Goal: Information Seeking & Learning: Learn about a topic

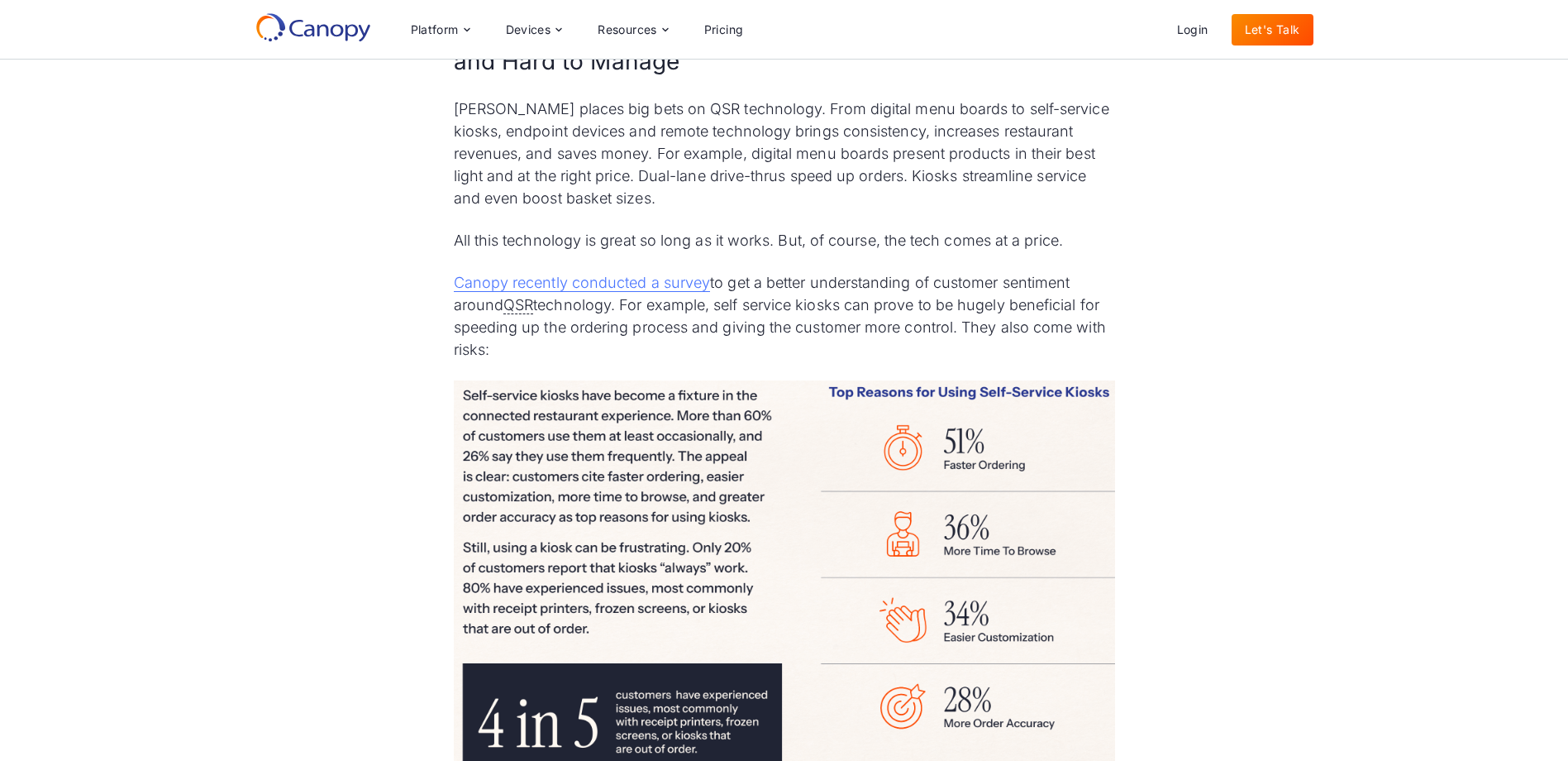
scroll to position [1241, 0]
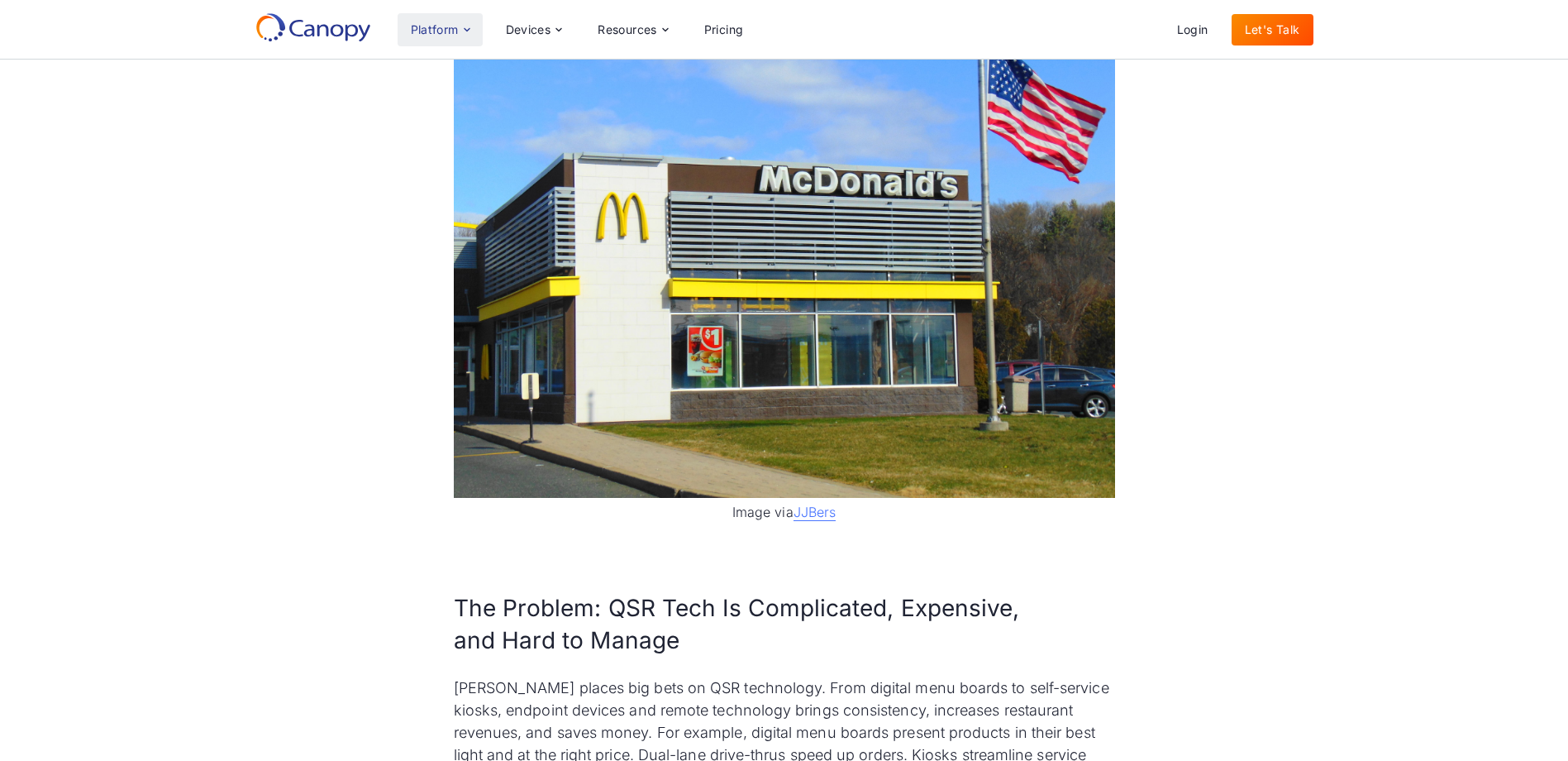
click at [443, 36] on div "Platform" at bounding box center [440, 30] width 85 height 33
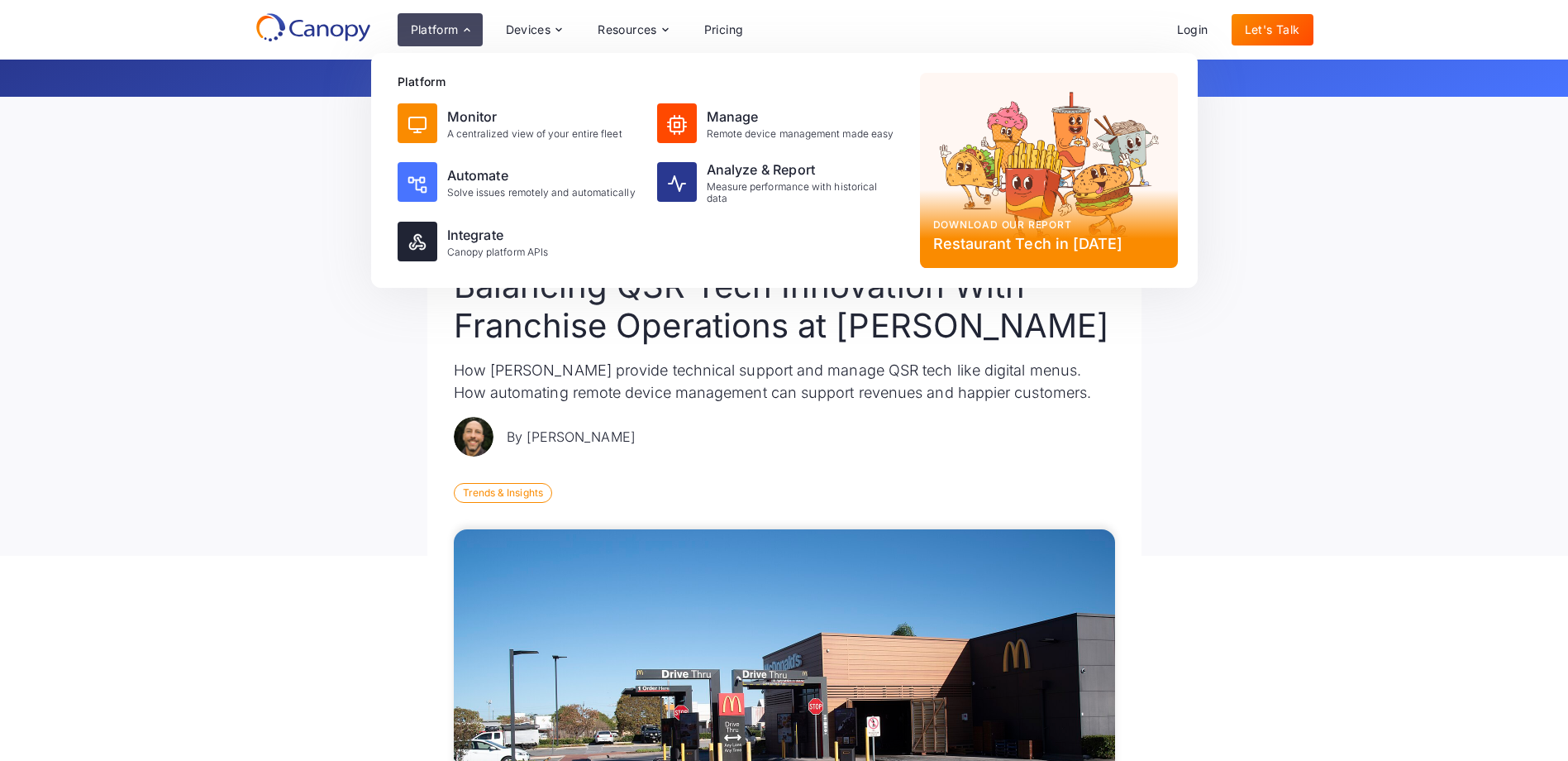
scroll to position [0, 0]
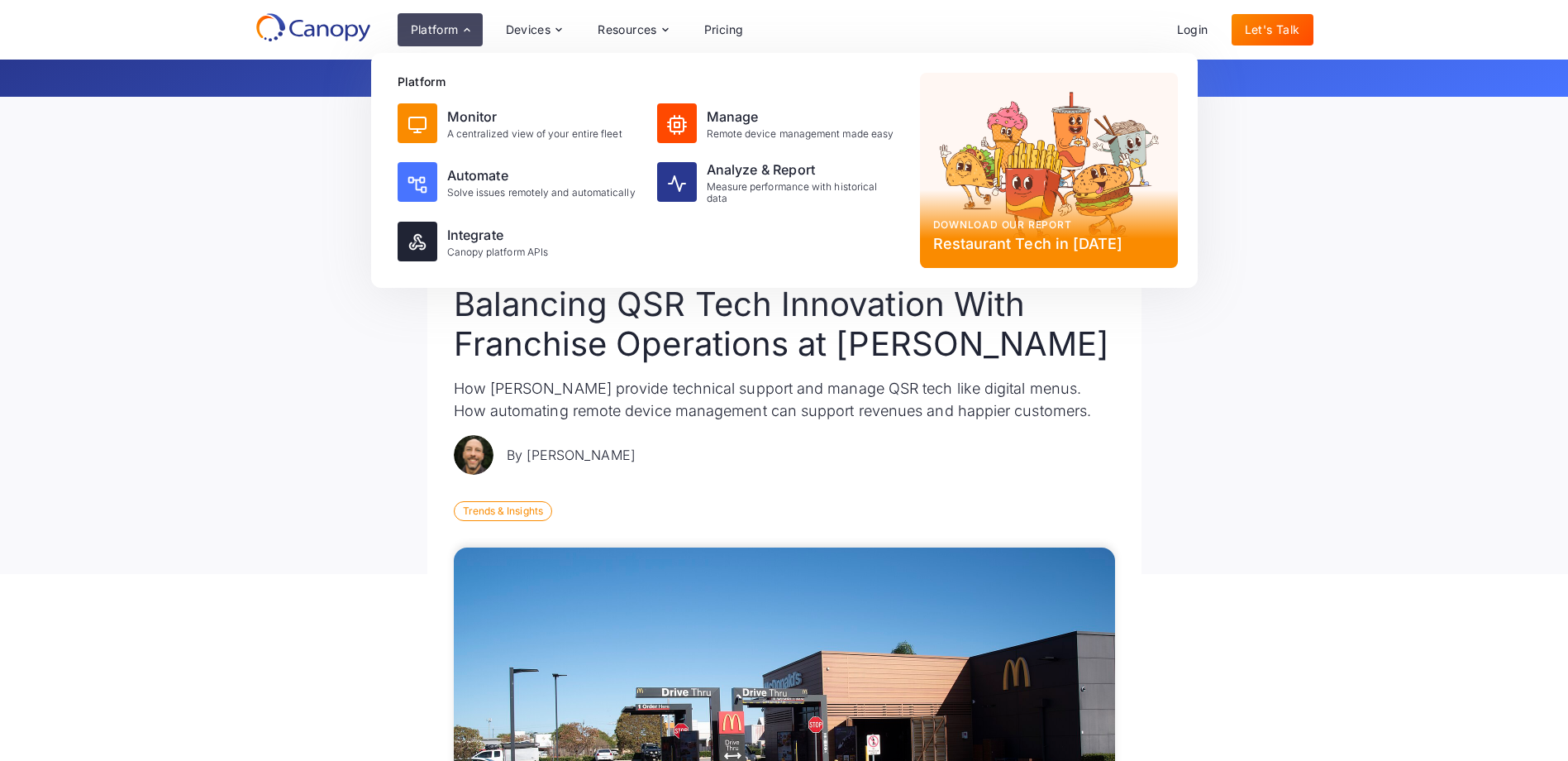
click at [356, 482] on div "Back to all resources Article [DATE] Balancing QSR Tech Innovation With Franchi…" at bounding box center [784, 335] width 1568 height 477
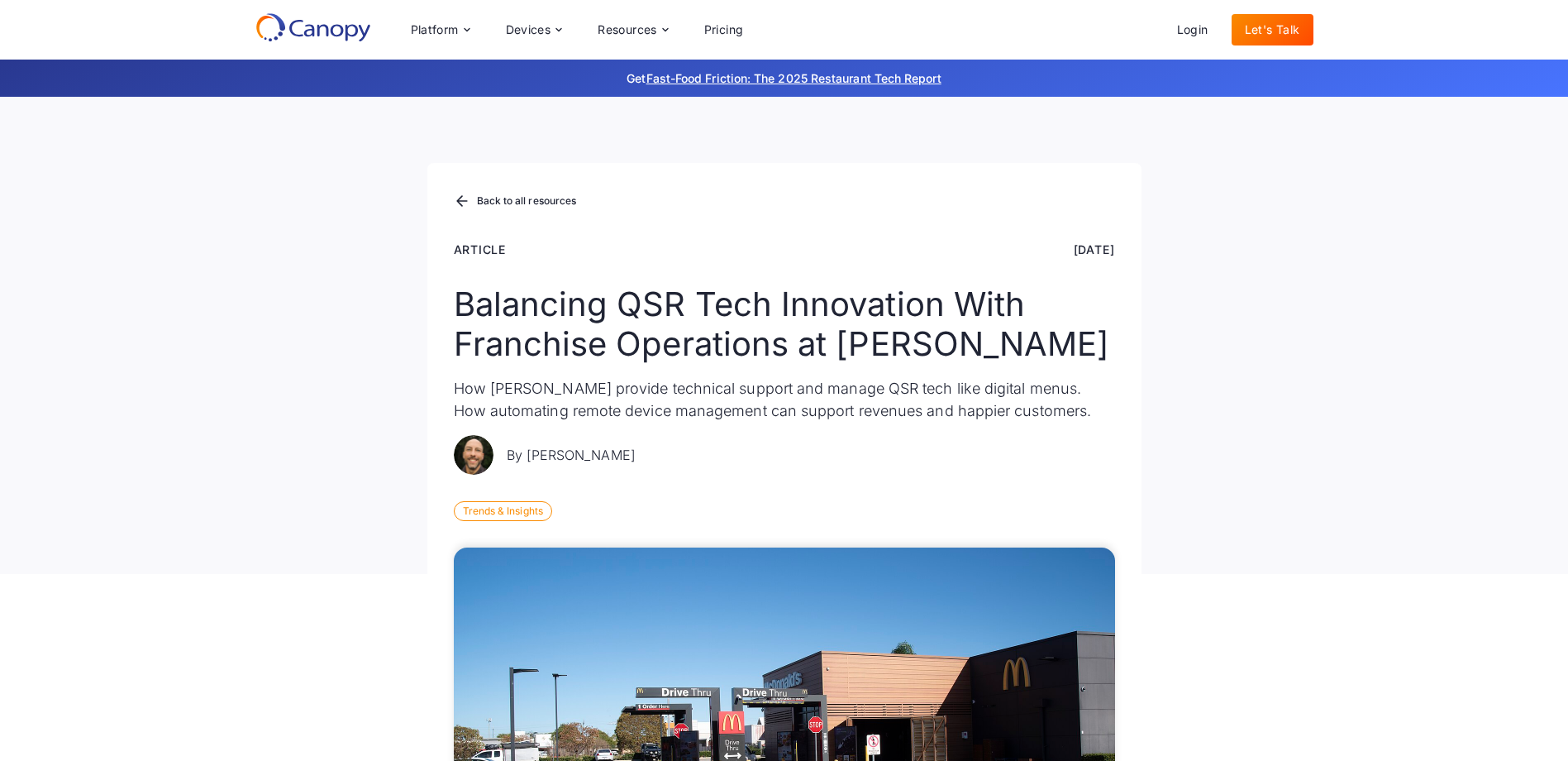
click at [304, 35] on icon at bounding box center [312, 27] width 116 height 30
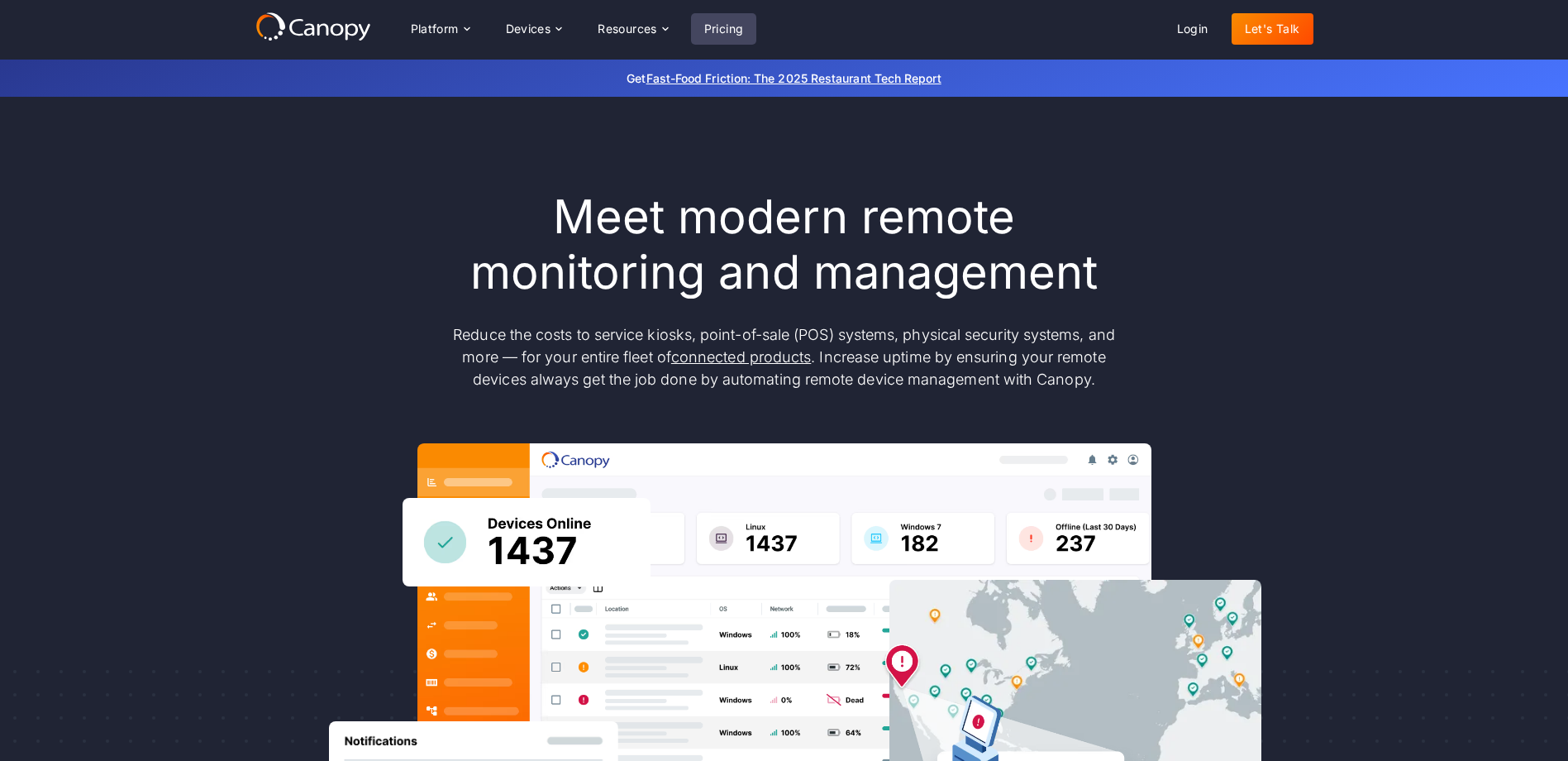
click at [728, 31] on link "Pricing" at bounding box center [723, 29] width 66 height 32
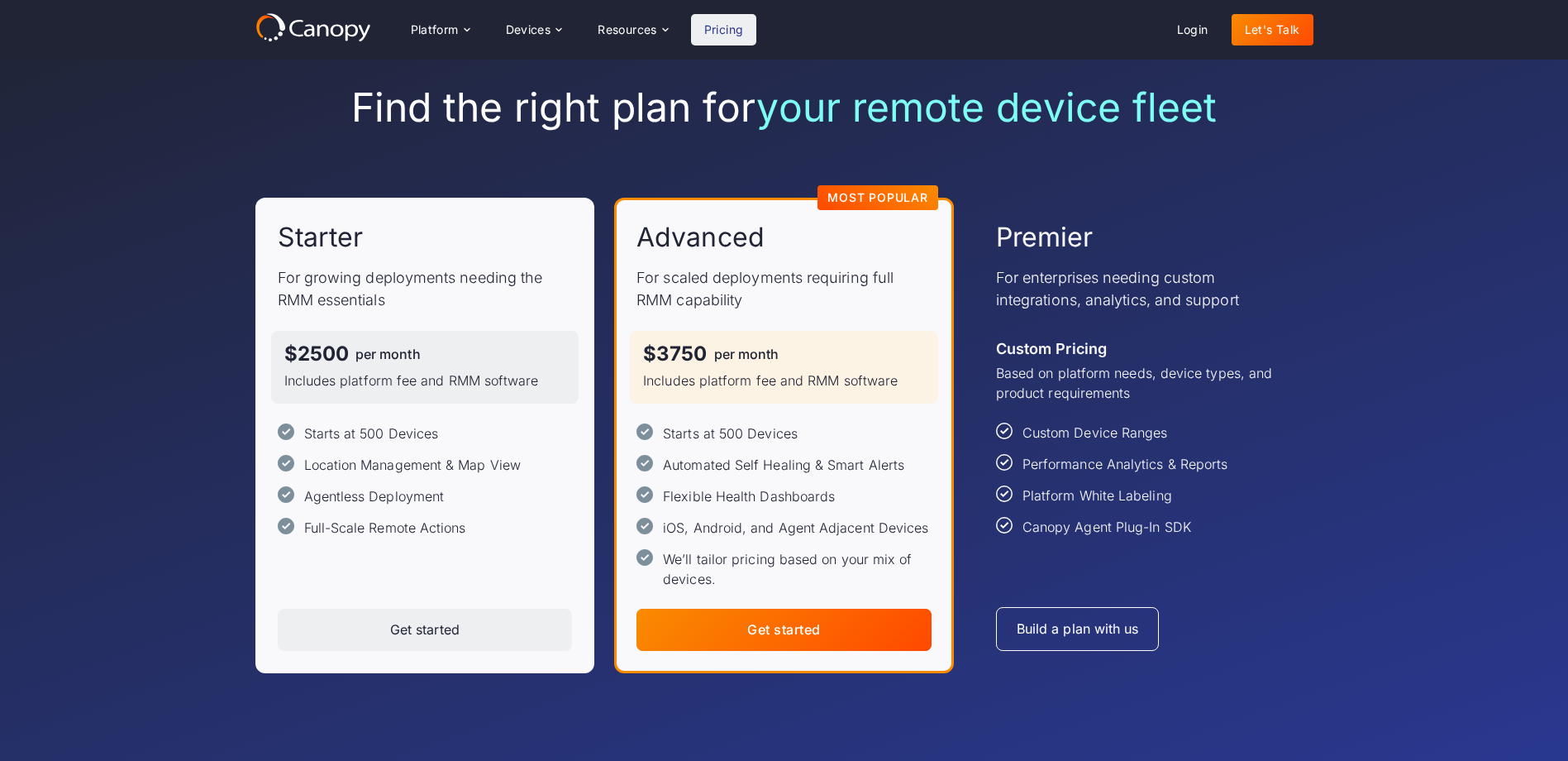
scroll to position [41, 0]
